Goal: Obtain resource: Download file/media

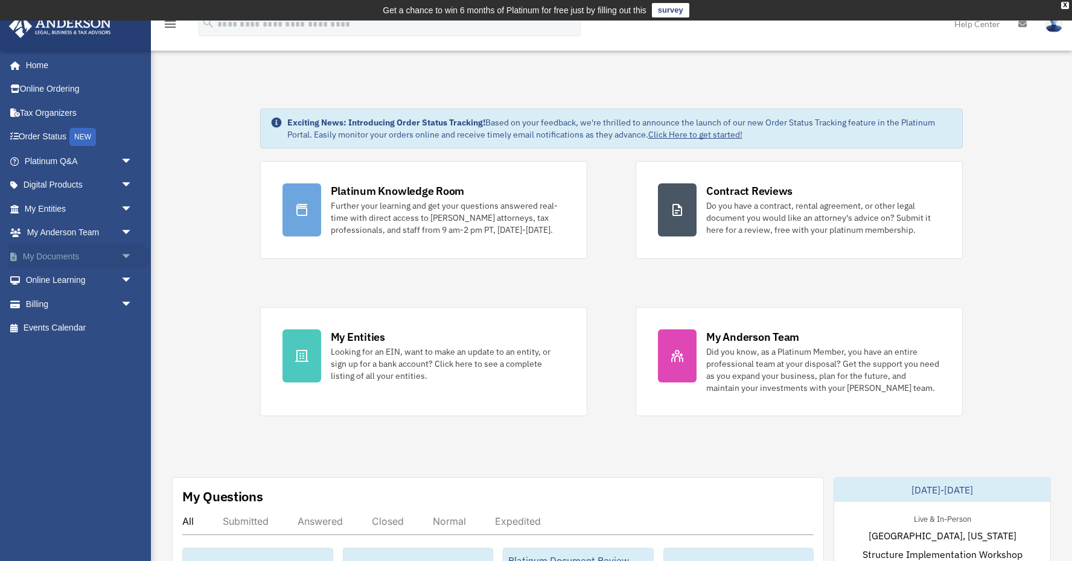
click at [125, 249] on span "arrow_drop_down" at bounding box center [133, 256] width 24 height 25
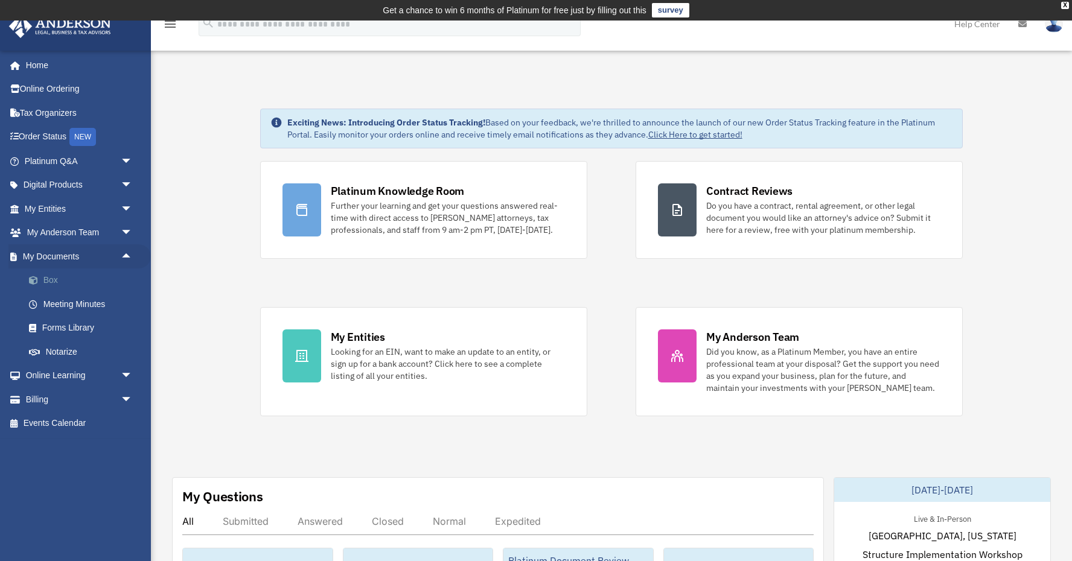
click at [49, 281] on link "Box" at bounding box center [84, 281] width 134 height 24
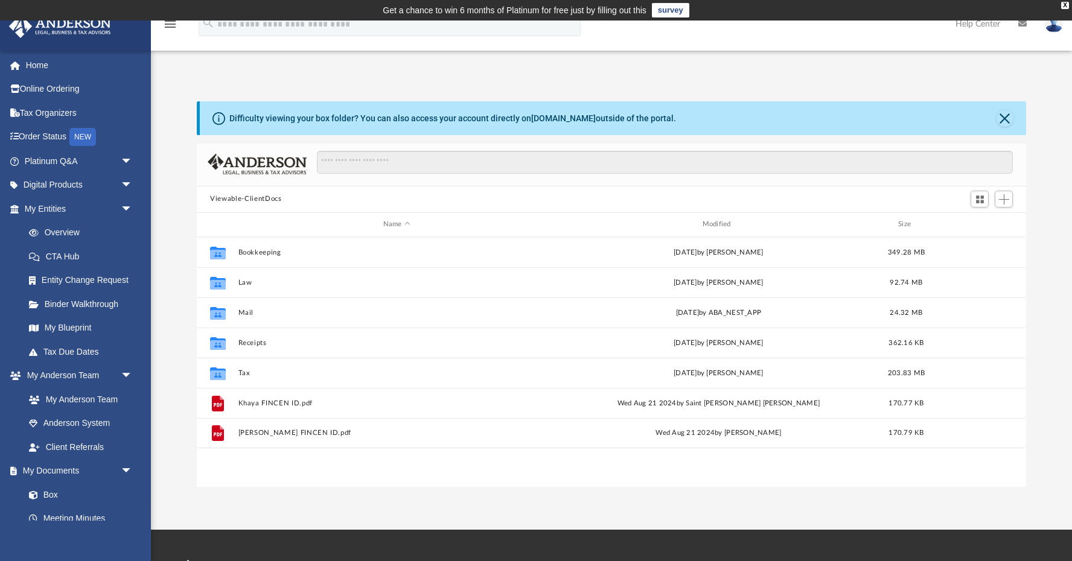
scroll to position [275, 829]
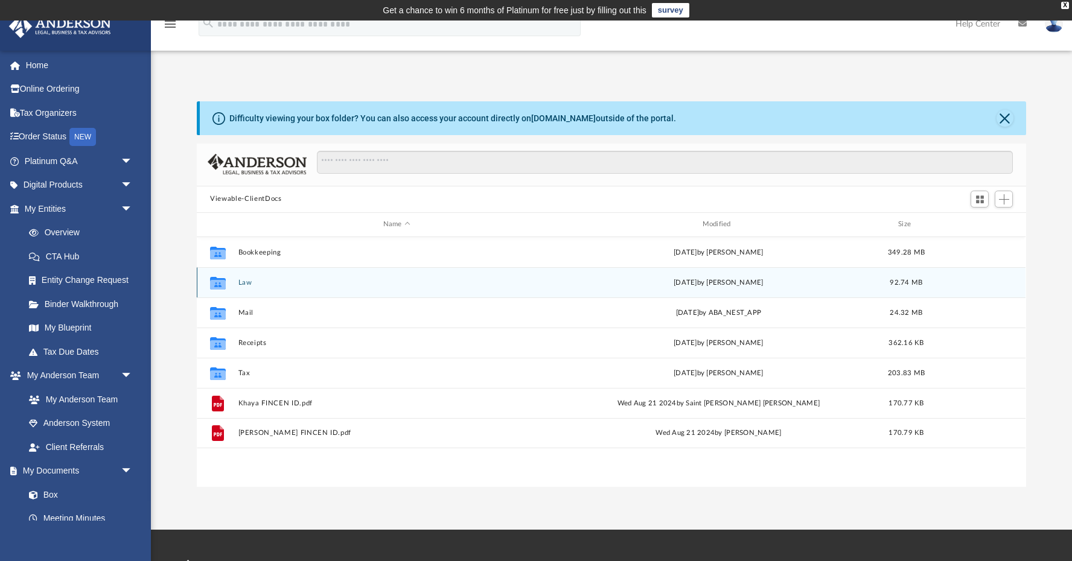
click at [243, 284] on button "Law" at bounding box center [396, 282] width 317 height 8
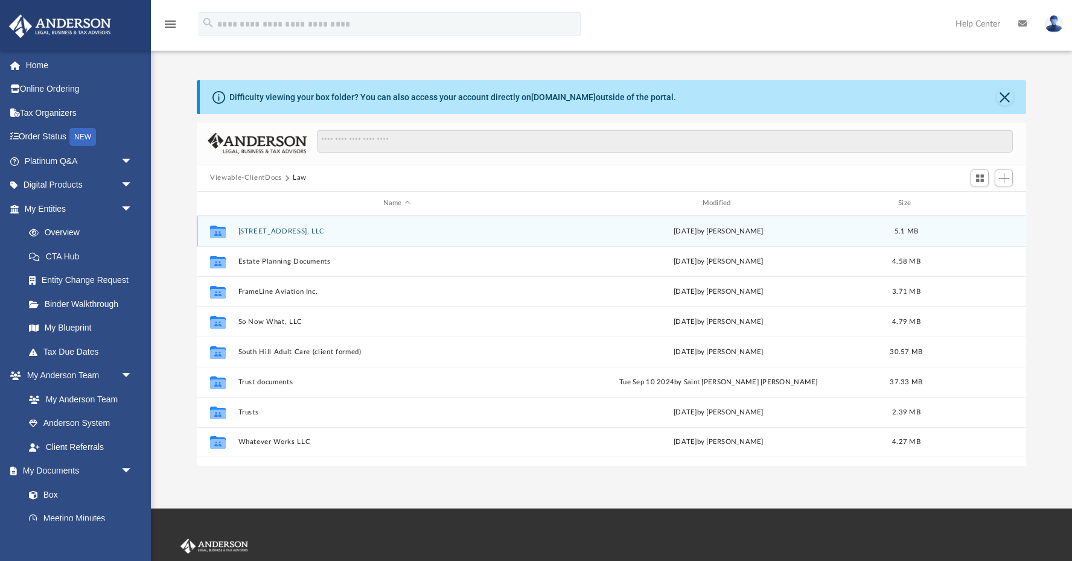
scroll to position [19, 0]
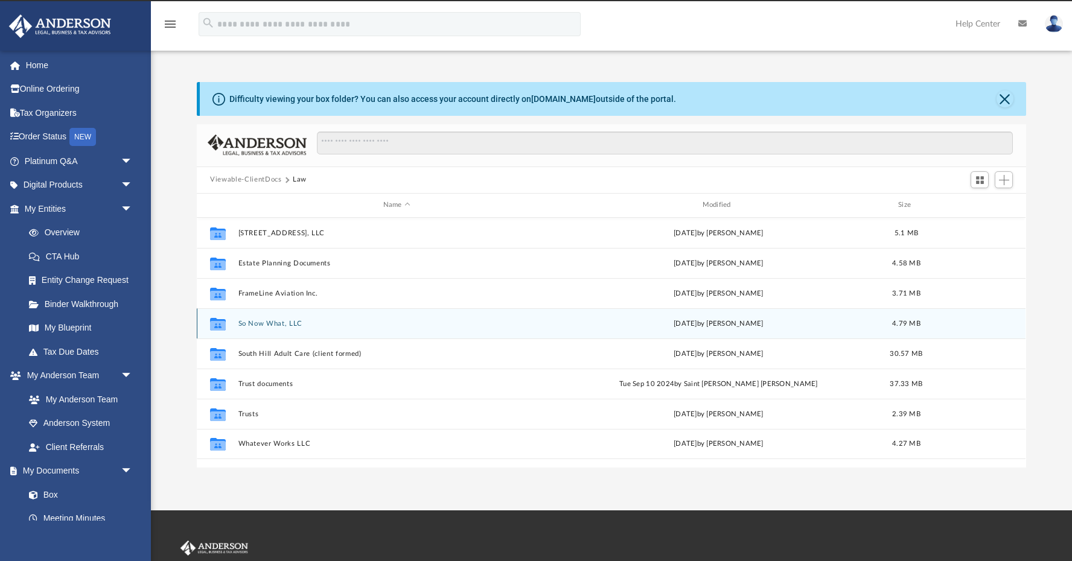
click at [270, 326] on button "So Now What, LLC" at bounding box center [396, 323] width 317 height 8
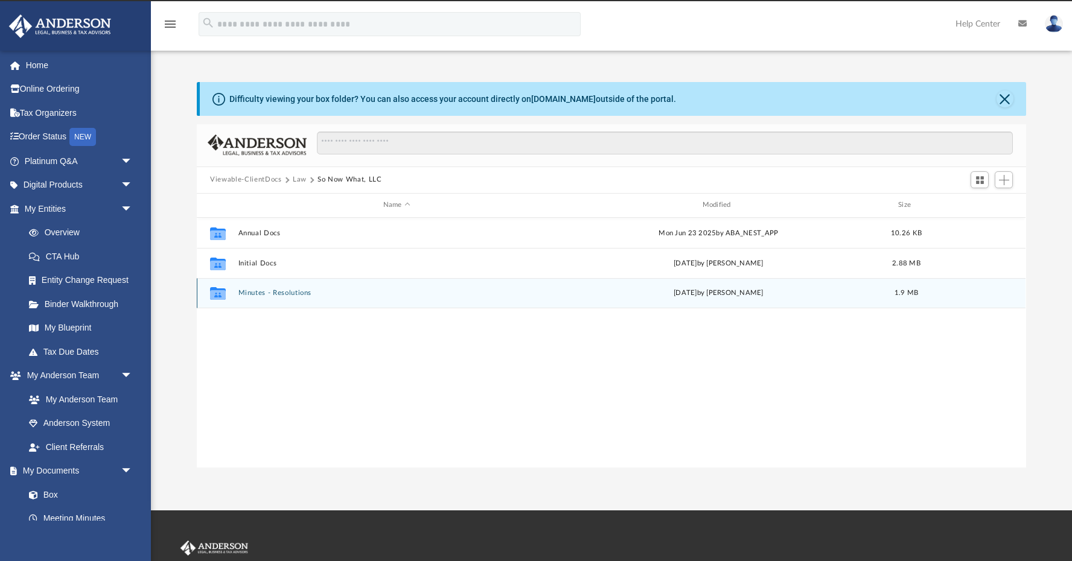
click at [263, 295] on button "Minutes - Resolutions" at bounding box center [396, 293] width 317 height 8
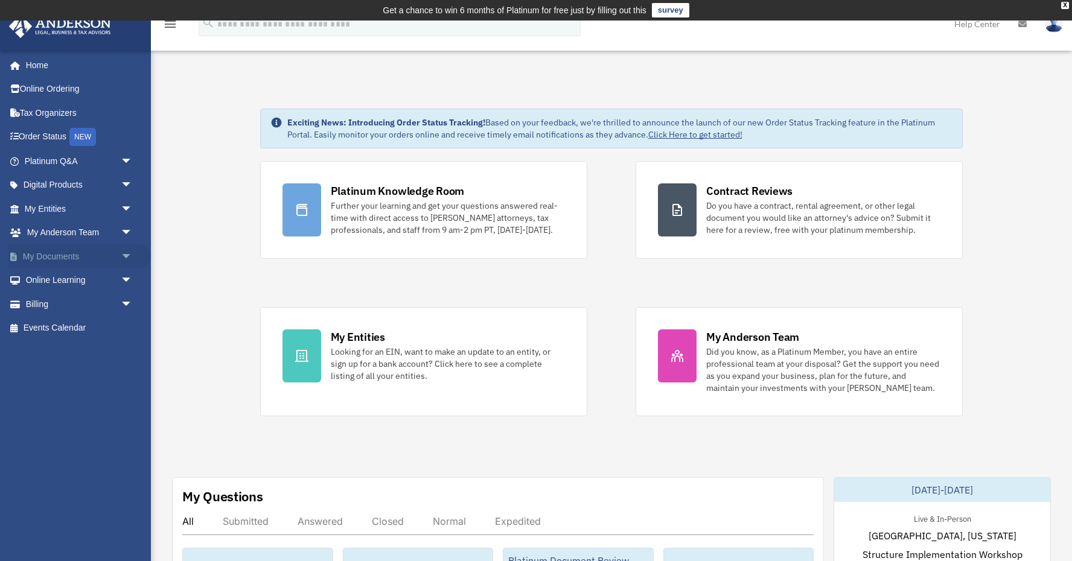
click at [129, 260] on span "arrow_drop_down" at bounding box center [133, 256] width 24 height 25
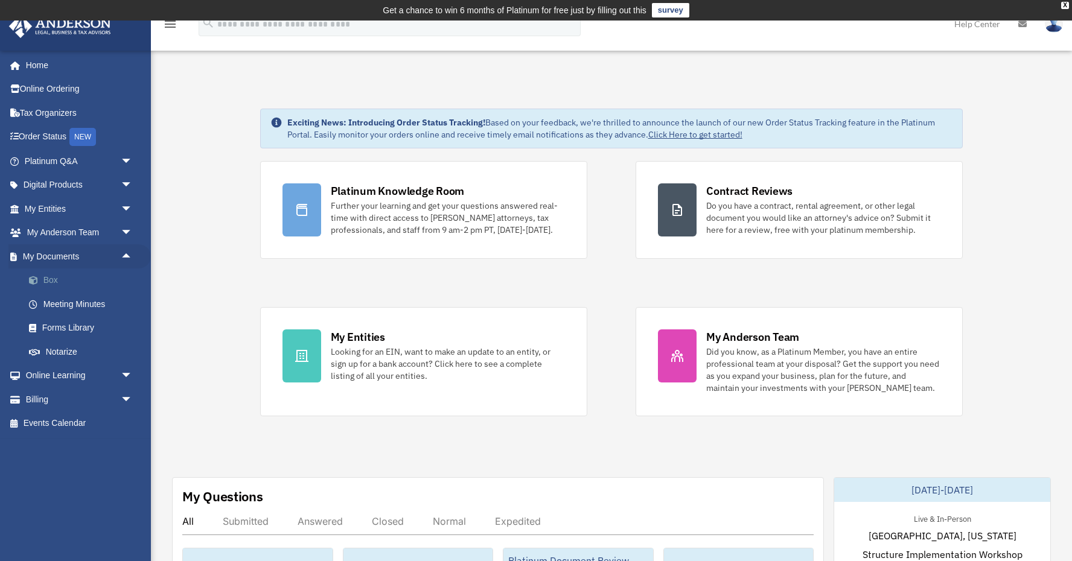
click at [44, 283] on link "Box" at bounding box center [84, 281] width 134 height 24
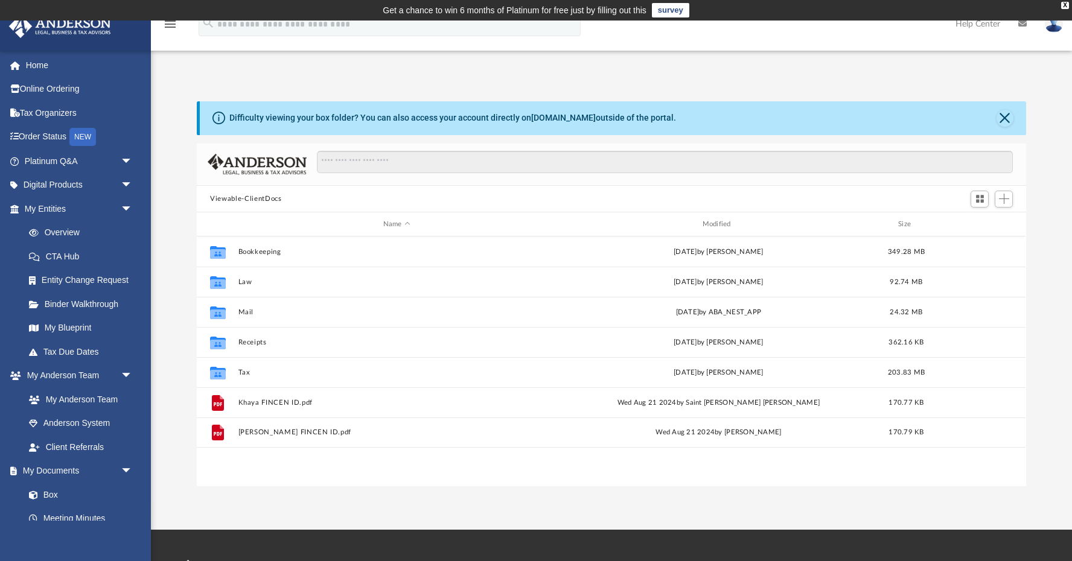
scroll to position [275, 829]
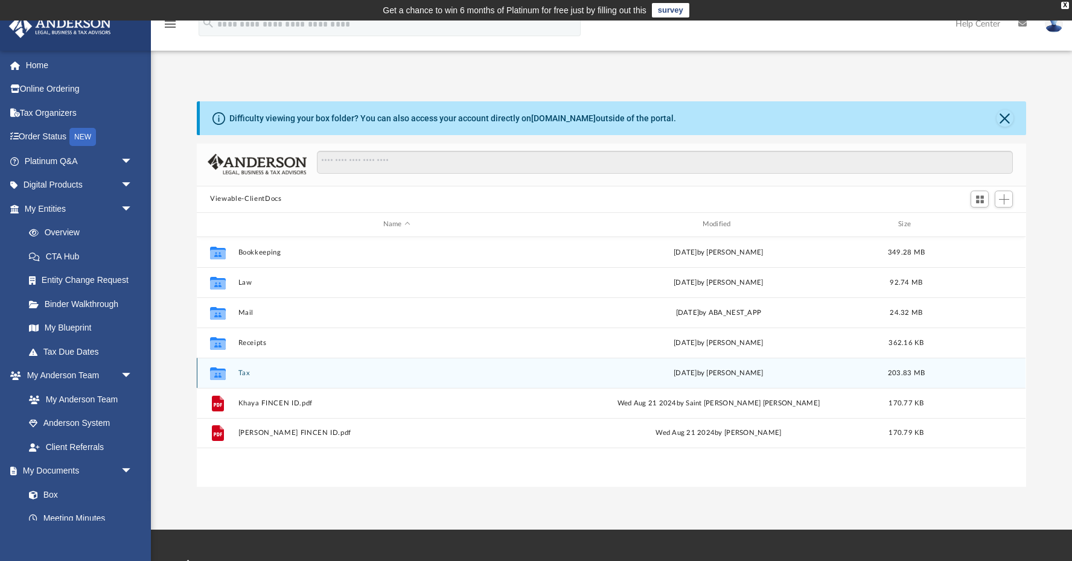
click at [246, 376] on button "Tax" at bounding box center [396, 373] width 317 height 8
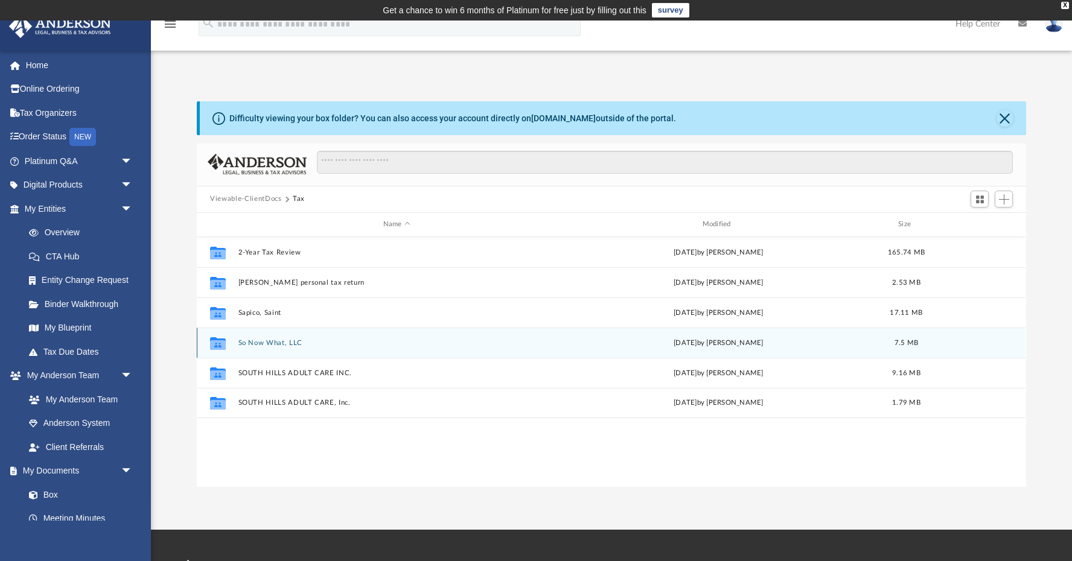
click at [283, 342] on button "So Now What, LLC" at bounding box center [396, 343] width 317 height 8
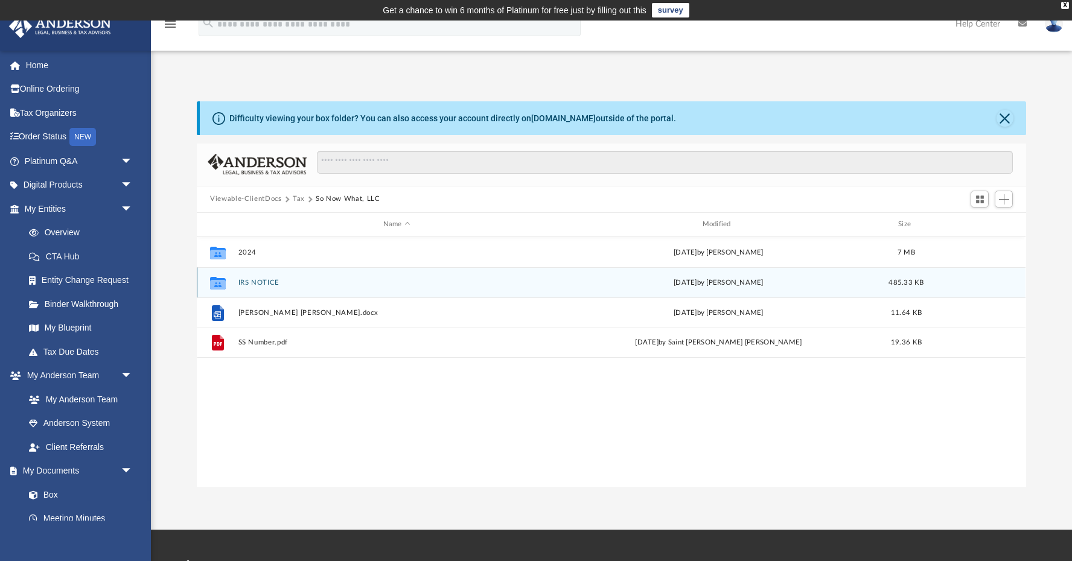
click at [264, 281] on button "IRS NOTICE" at bounding box center [396, 282] width 317 height 8
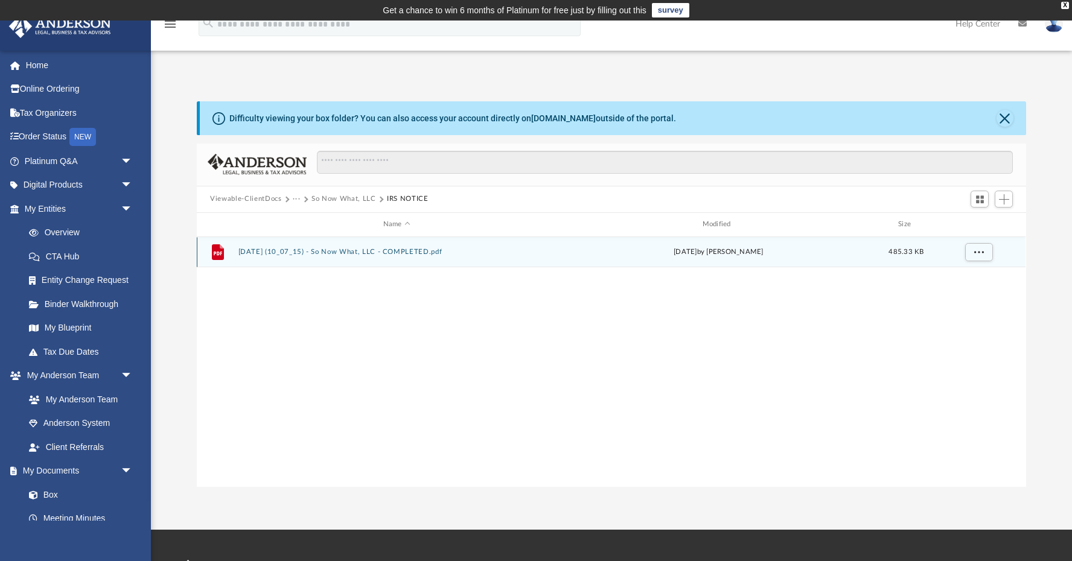
click at [272, 253] on button "2025.07.15 (10_07_15) - So Now What, LLC - COMPLETED.pdf" at bounding box center [396, 252] width 317 height 8
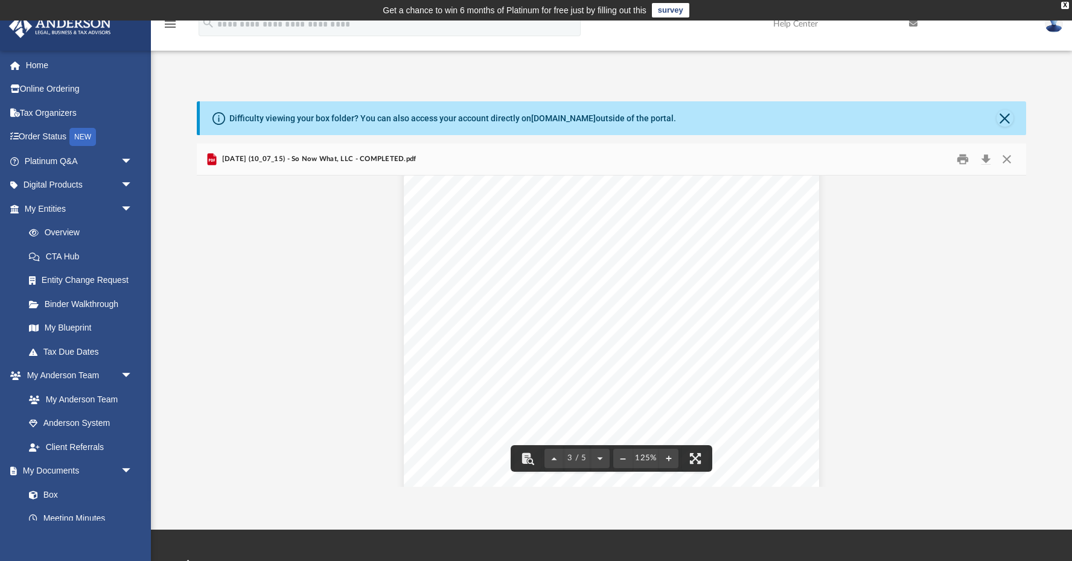
scroll to position [1122, 0]
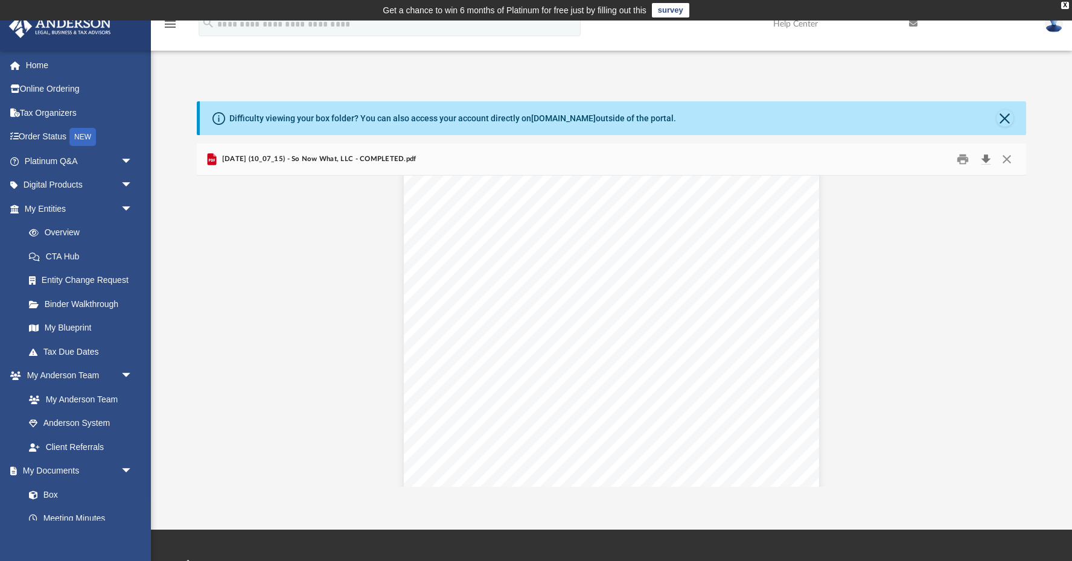
click at [988, 158] on button "Download" at bounding box center [986, 159] width 22 height 19
